Goal: Information Seeking & Learning: Find specific fact

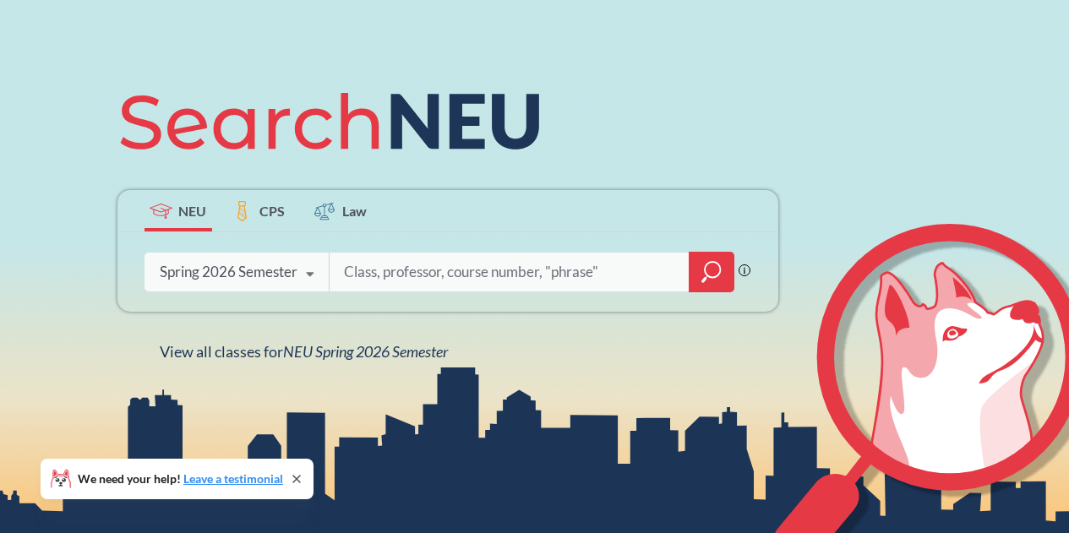
scroll to position [173, 0]
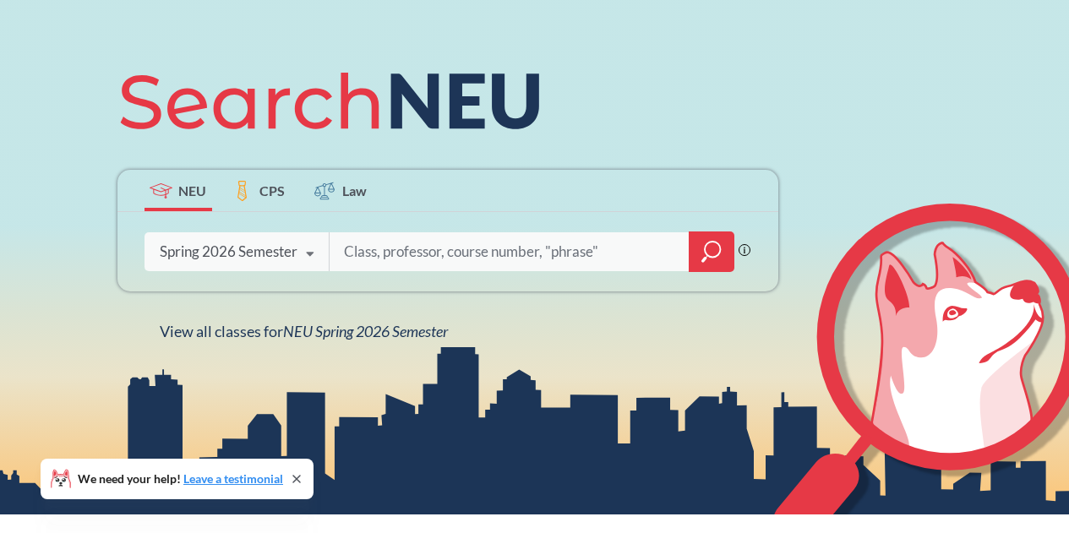
click at [413, 257] on input "search" at bounding box center [509, 252] width 335 height 36
type input "cs 5700"
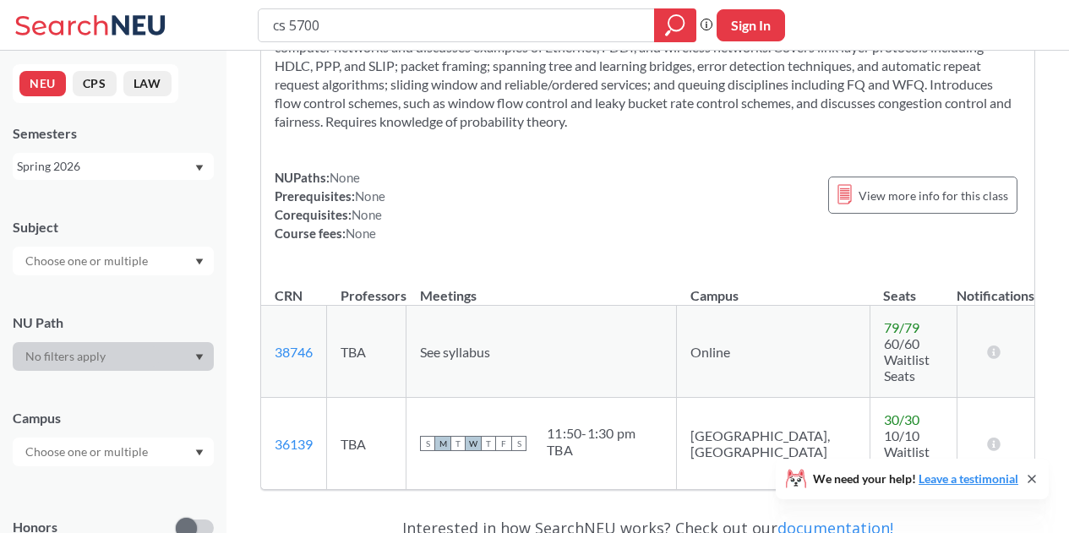
scroll to position [192, 0]
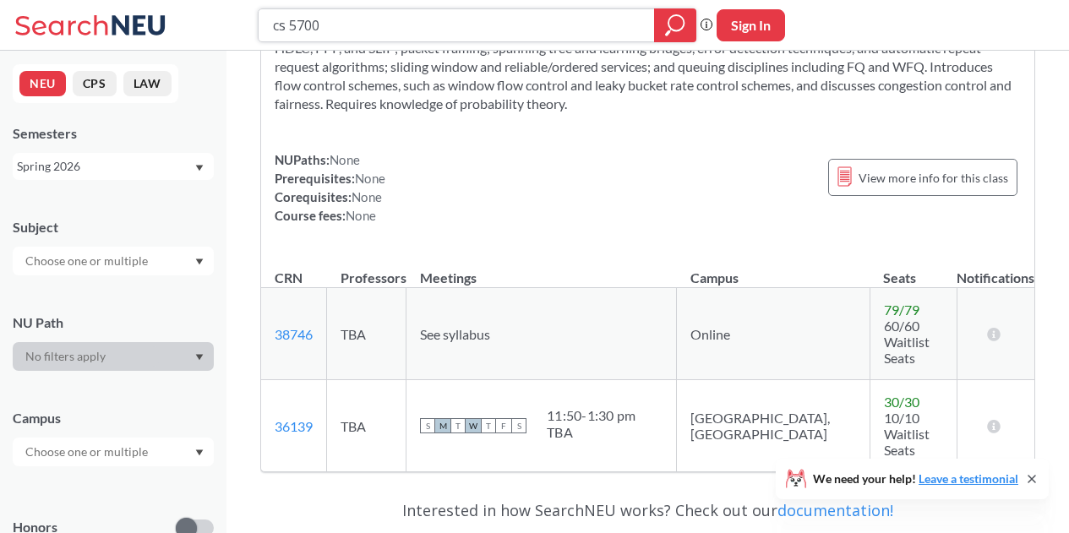
drag, startPoint x: 317, startPoint y: 27, endPoint x: 293, endPoint y: 24, distance: 23.9
click at [293, 24] on input "cs 5700" at bounding box center [456, 25] width 371 height 29
type input "cs 7980"
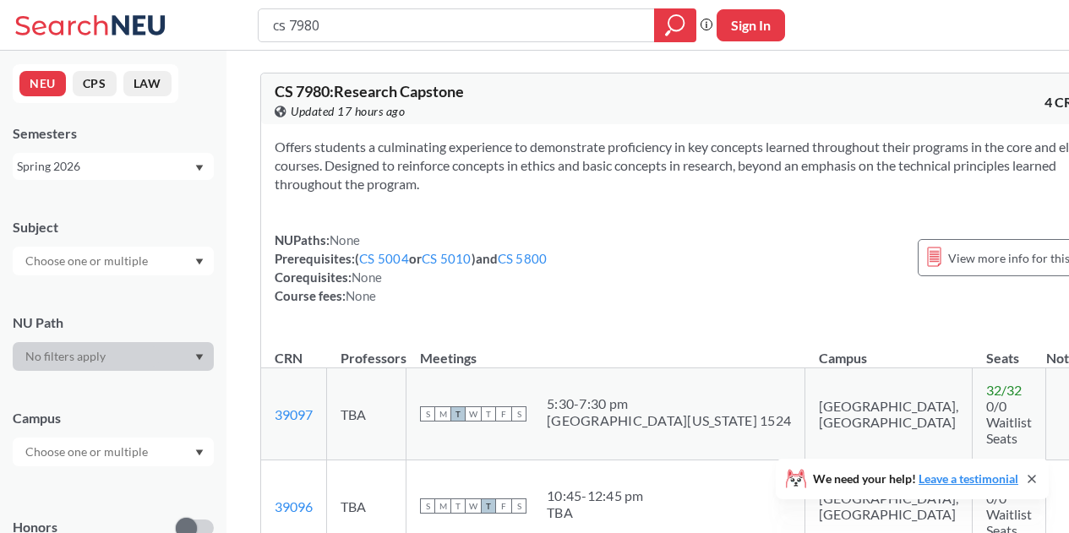
scroll to position [194, 0]
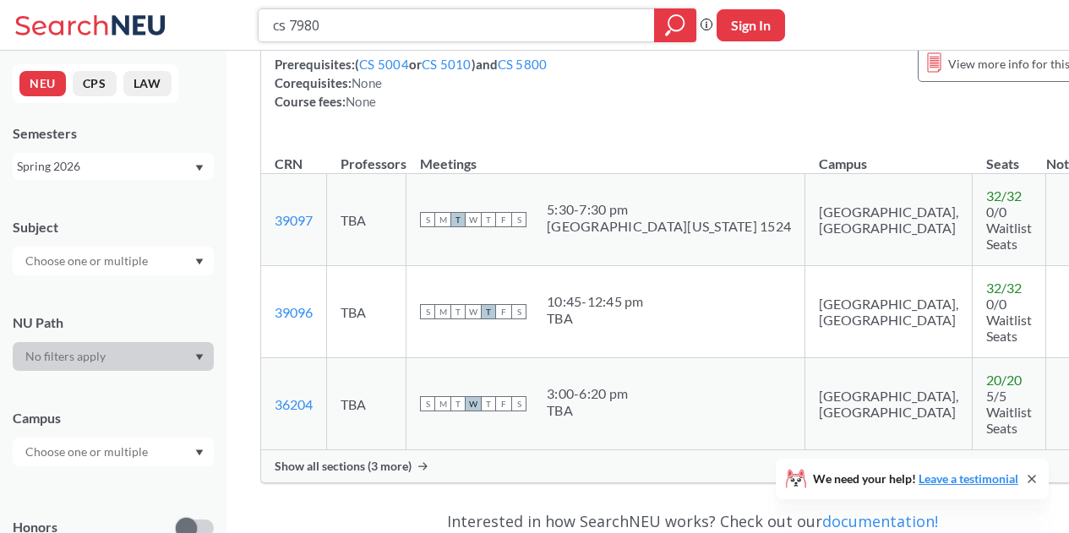
type input "cs 5700"
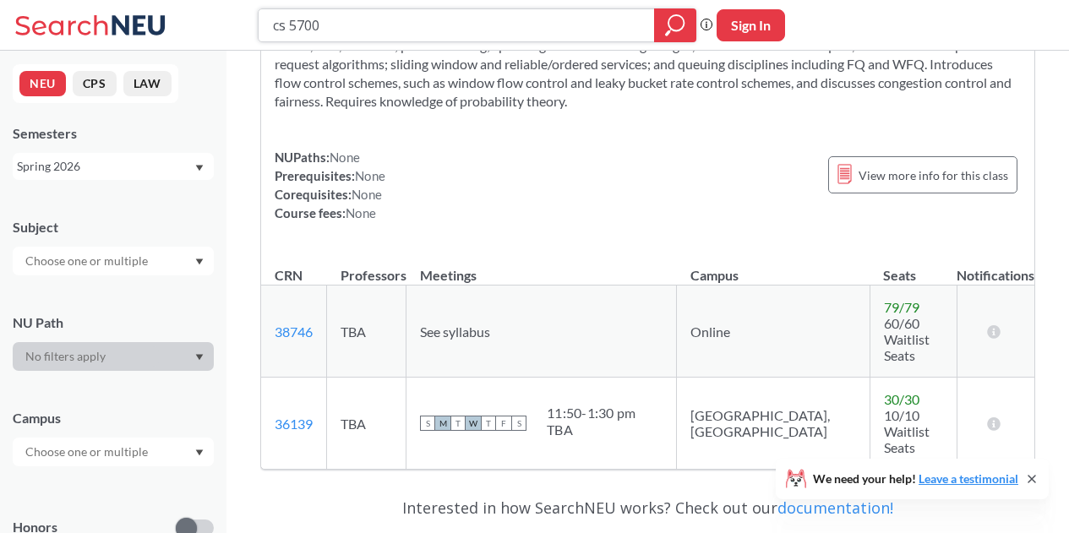
scroll to position [192, 0]
